Goal: Navigation & Orientation: Understand site structure

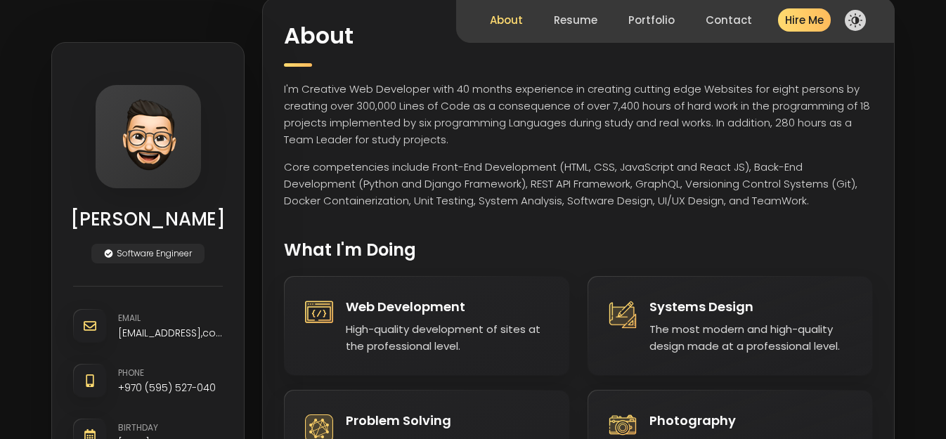
scroll to position [141, 0]
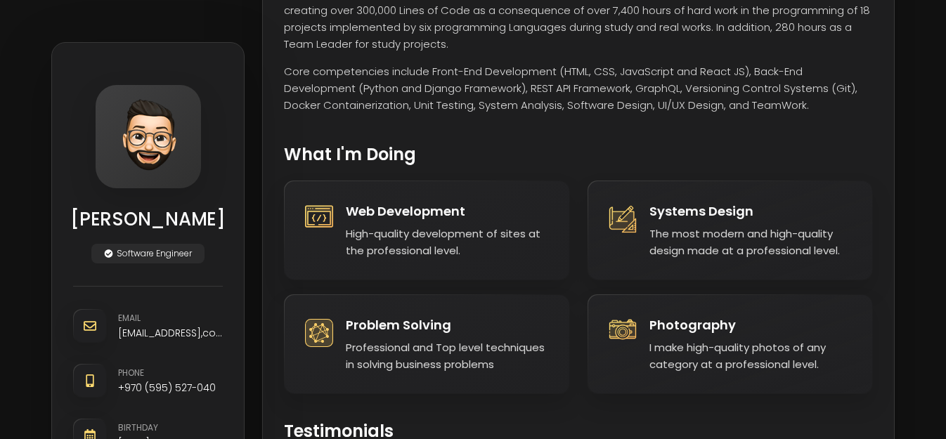
click at [712, 267] on li "Systems design The most modern and high-quality design made at a professional l…" at bounding box center [731, 231] width 286 height 100
click at [647, 217] on li "Systems design The most modern and high-quality design made at a professional l…" at bounding box center [731, 231] width 286 height 100
click at [664, 210] on h4 "Systems design" at bounding box center [751, 211] width 203 height 19
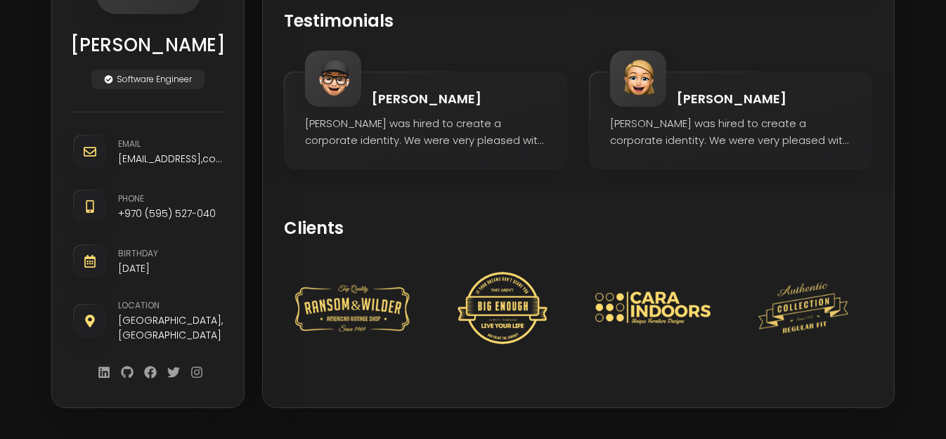
scroll to position [569, 0]
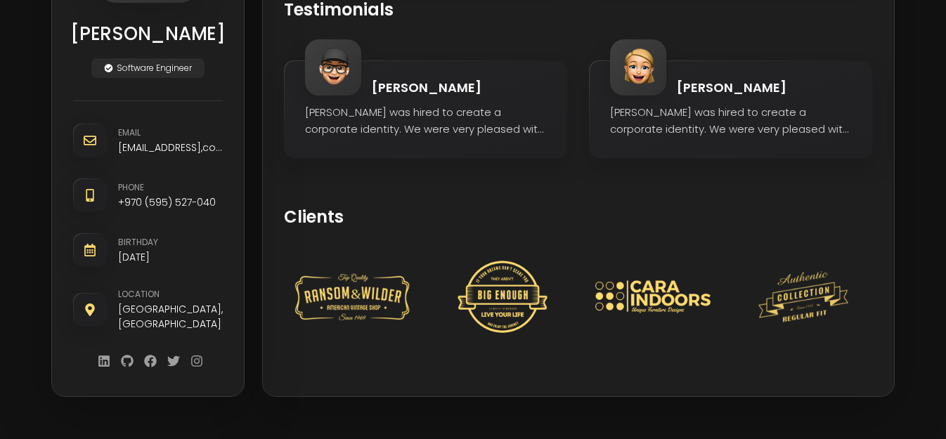
click at [619, 294] on img at bounding box center [652, 297] width 115 height 72
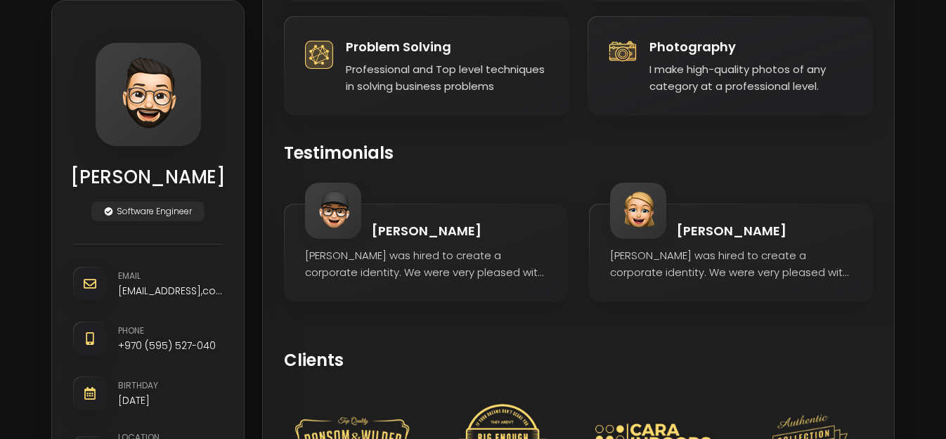
scroll to position [422, 0]
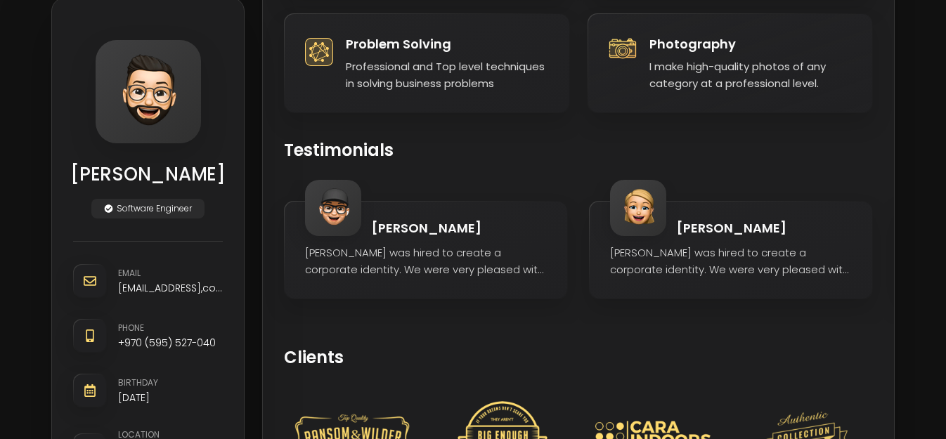
click at [178, 219] on p "Software Engineer" at bounding box center [147, 209] width 113 height 20
click at [161, 266] on div "Email [EMAIL_ADDRESS],com Phone +970 (595) 527-040 Birthday [DEMOGRAPHIC_DATA] …" at bounding box center [148, 378] width 150 height 275
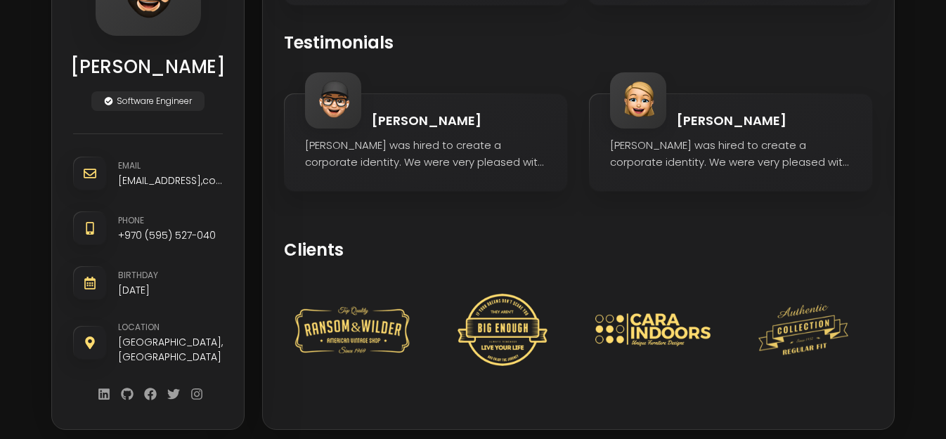
scroll to position [562, 0]
